Goal: Check status: Check status

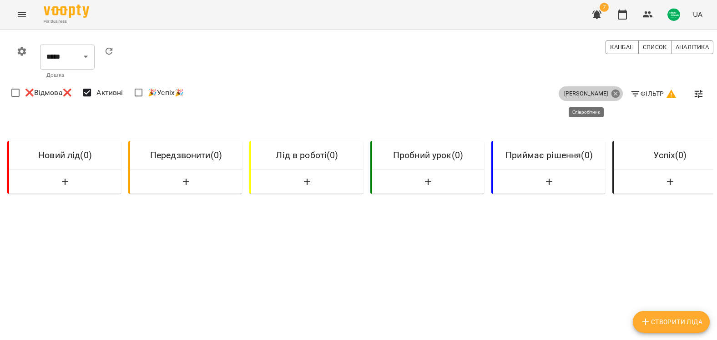
click at [610, 93] on icon at bounding box center [615, 94] width 10 height 10
click at [631, 92] on icon "button" at bounding box center [635, 93] width 8 height 5
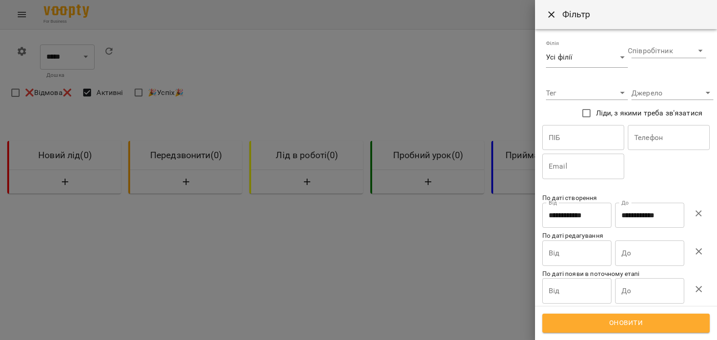
click at [695, 215] on icon "button" at bounding box center [698, 214] width 6 height 6
click at [631, 54] on select "**********" at bounding box center [668, 51] width 75 height 15
select select "**********"
click at [631, 44] on select "**********" at bounding box center [668, 51] width 75 height 15
click at [630, 322] on span "Оновити" at bounding box center [625, 323] width 147 height 12
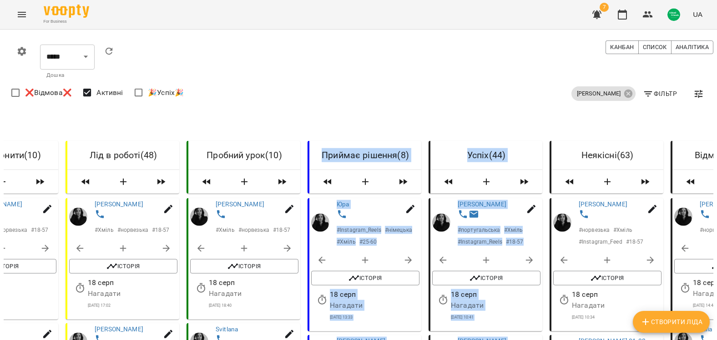
scroll to position [0, 265]
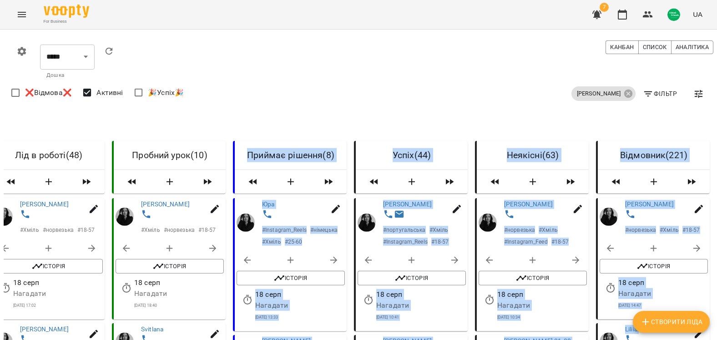
drag, startPoint x: 387, startPoint y: 115, endPoint x: 592, endPoint y: 139, distance: 206.4
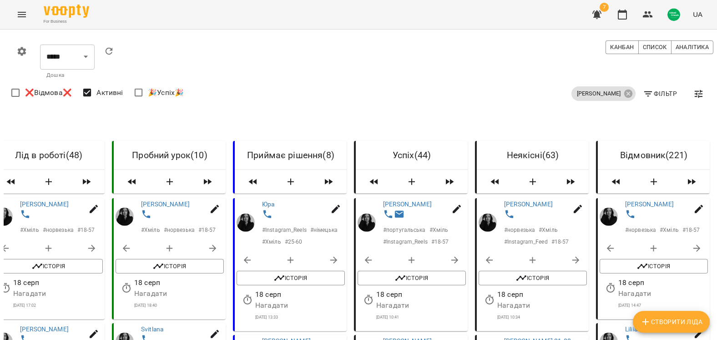
drag, startPoint x: 464, startPoint y: 92, endPoint x: 410, endPoint y: 114, distance: 58.3
click at [464, 92] on div "[PERSON_NAME] ❌Відмова❌ Активні 🎉Успіх🎉" at bounding box center [362, 93] width 706 height 25
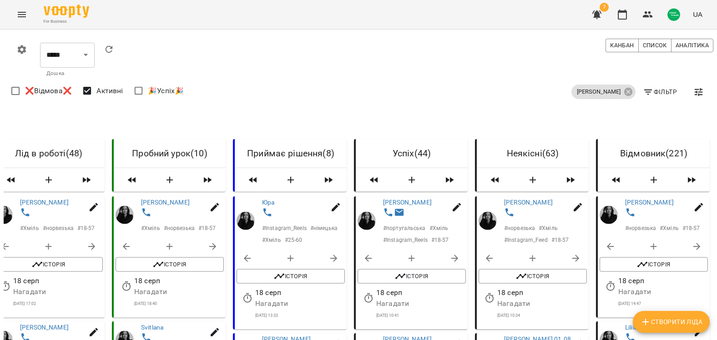
scroll to position [136, 0]
click at [294, 271] on span "Історія" at bounding box center [290, 276] width 99 height 11
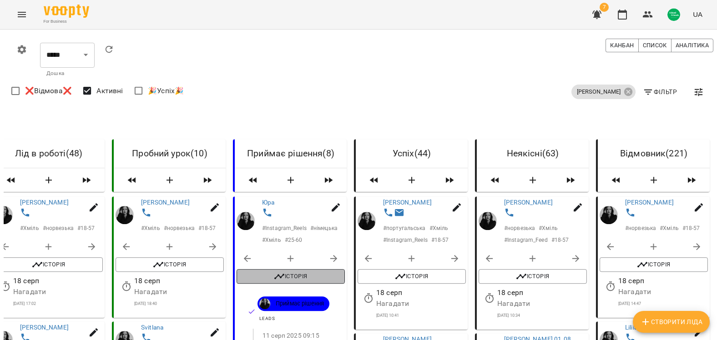
click at [284, 271] on span "Історія" at bounding box center [290, 276] width 99 height 11
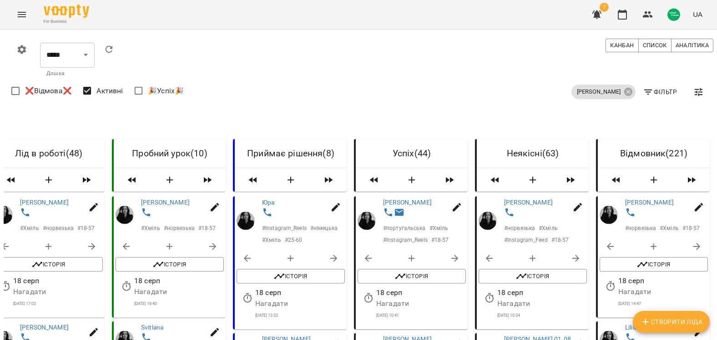
scroll to position [318, 0]
drag, startPoint x: 286, startPoint y: 240, endPoint x: 337, endPoint y: 196, distance: 67.1
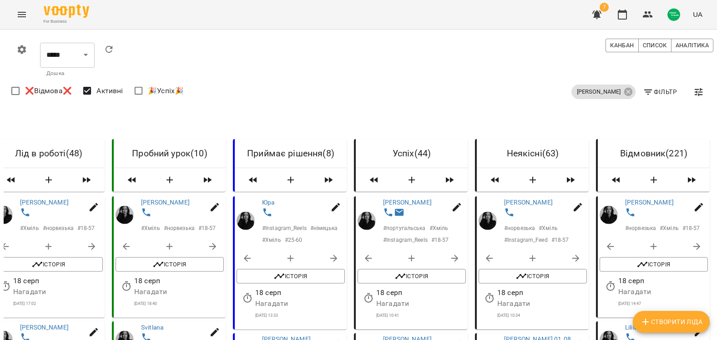
scroll to position [409, 0]
